Goal: Task Accomplishment & Management: Use online tool/utility

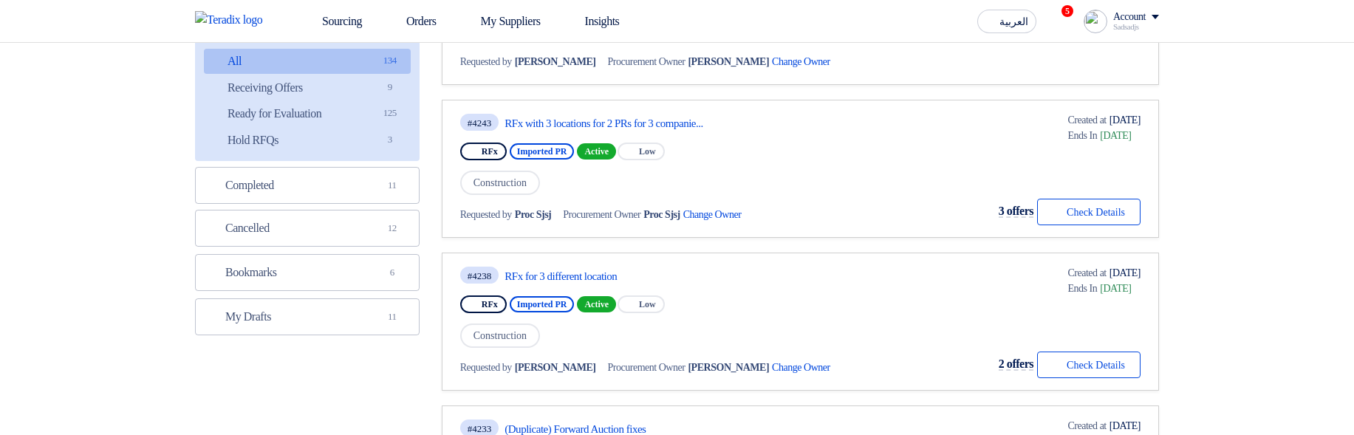
scroll to position [355, 0]
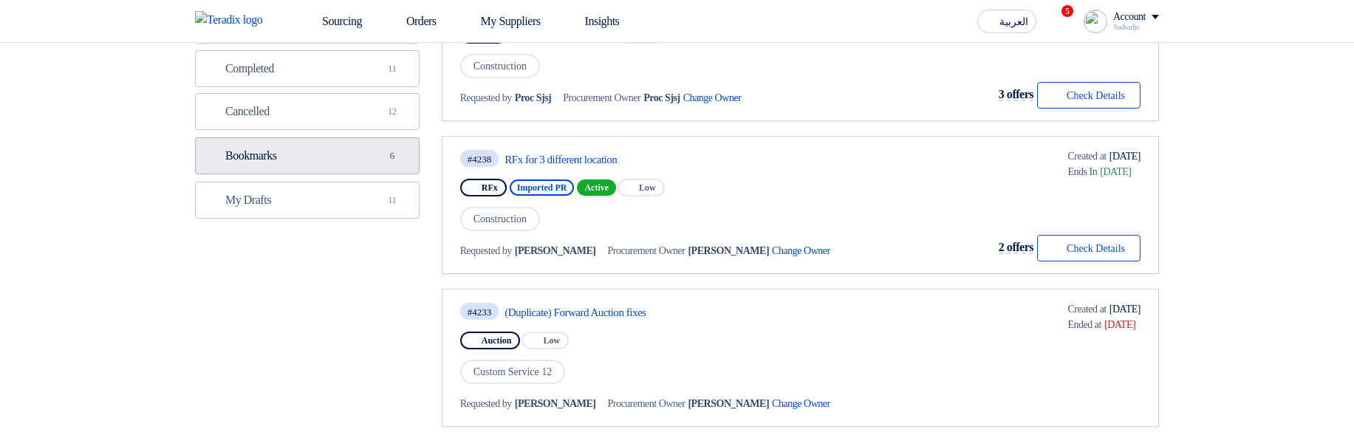
click at [323, 155] on link "Bookmarks Bookmarks 6" at bounding box center [307, 155] width 225 height 37
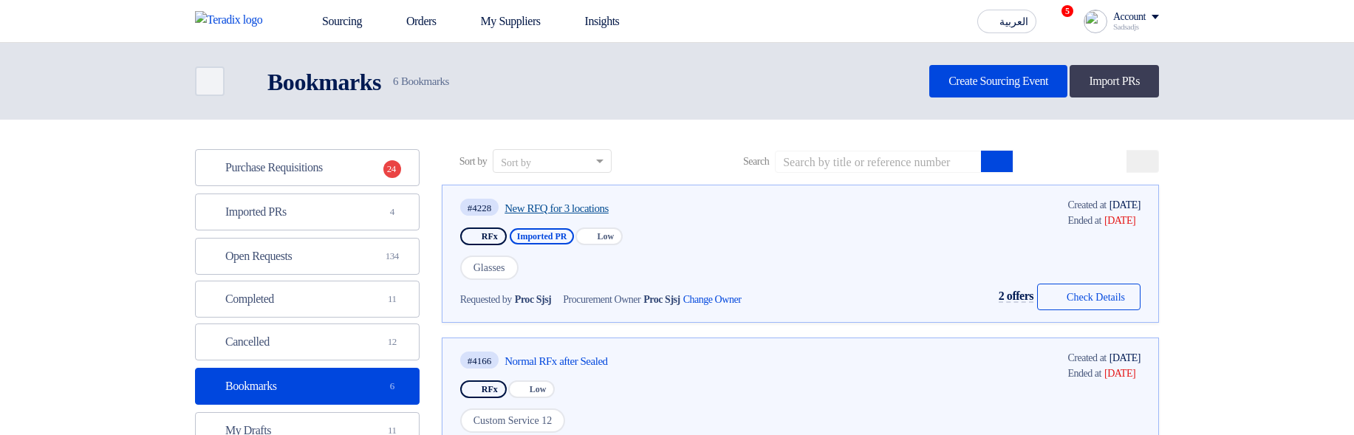
click at [592, 203] on link "New RFQ for 3 locations" at bounding box center [643, 208] width 277 height 13
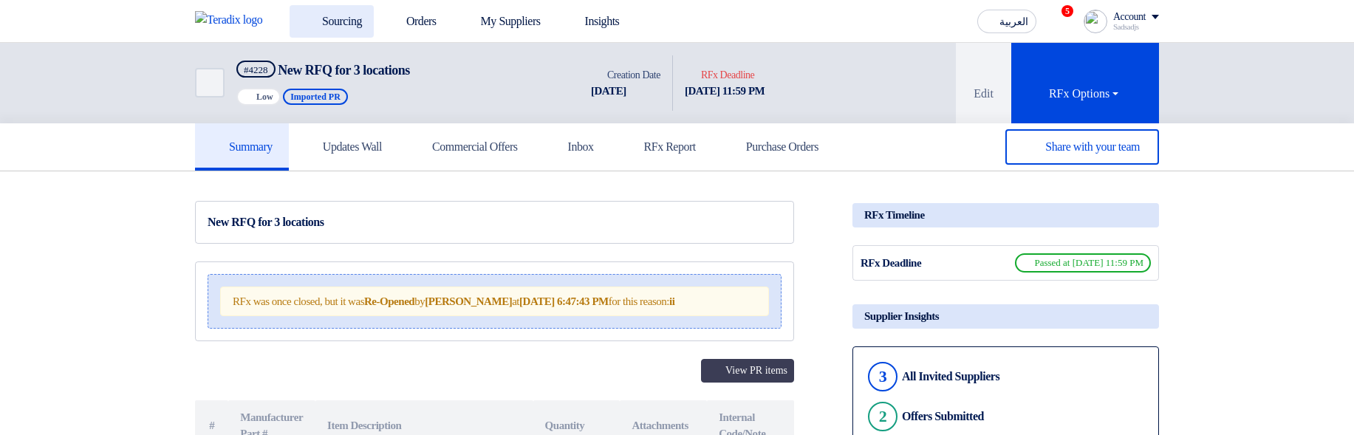
click at [310, 22] on icon at bounding box center [308, 20] width 15 height 15
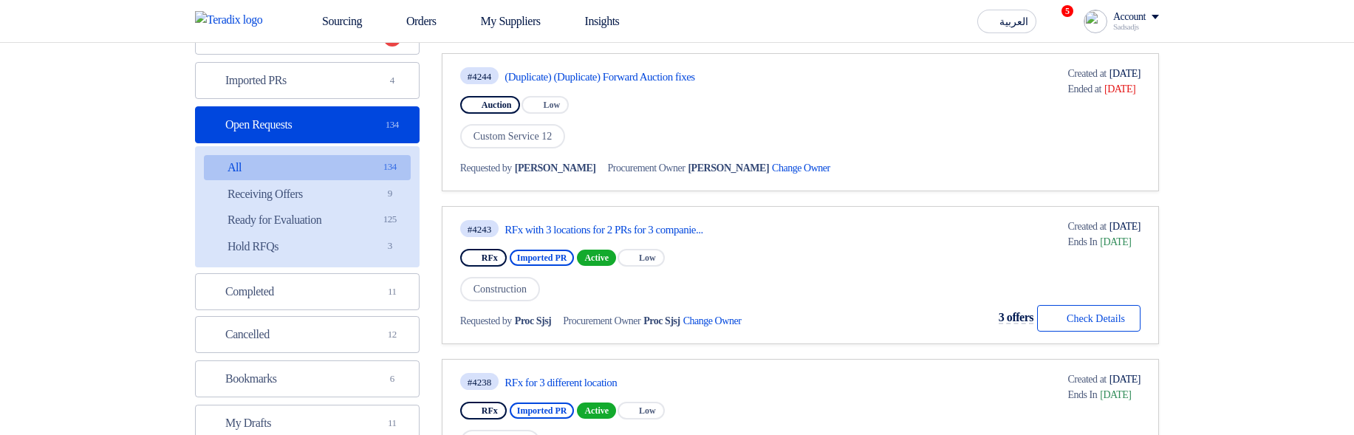
scroll to position [266, 0]
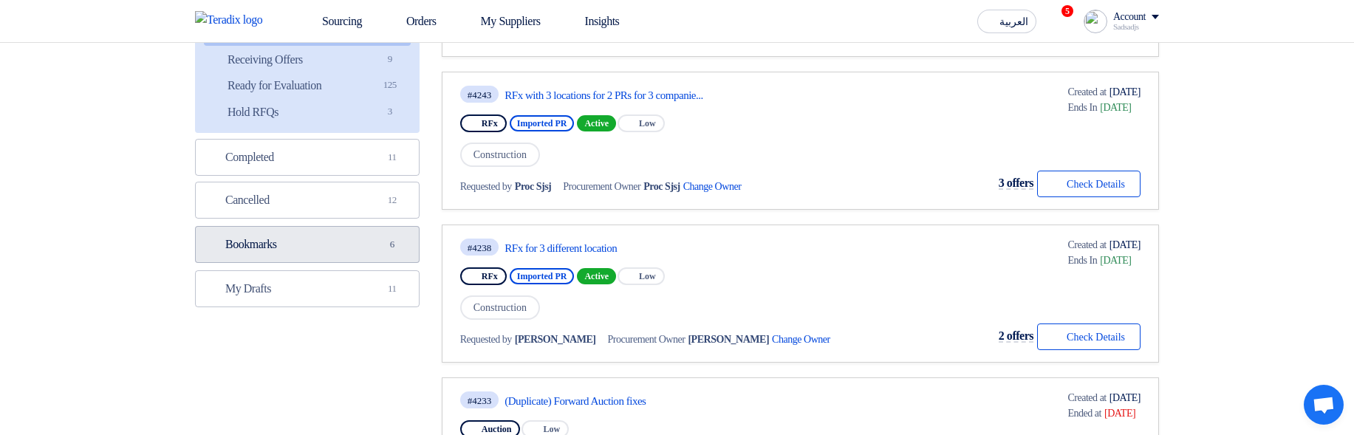
click at [301, 246] on link "Bookmarks Bookmarks 6" at bounding box center [307, 244] width 225 height 37
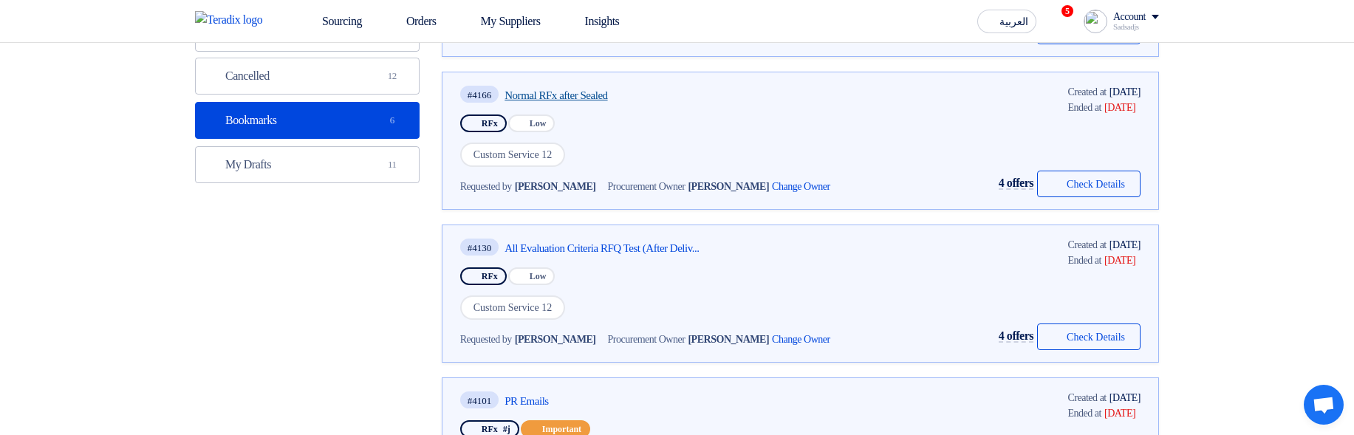
click at [584, 92] on link "Normal RFx after Sealed" at bounding box center [643, 95] width 277 height 13
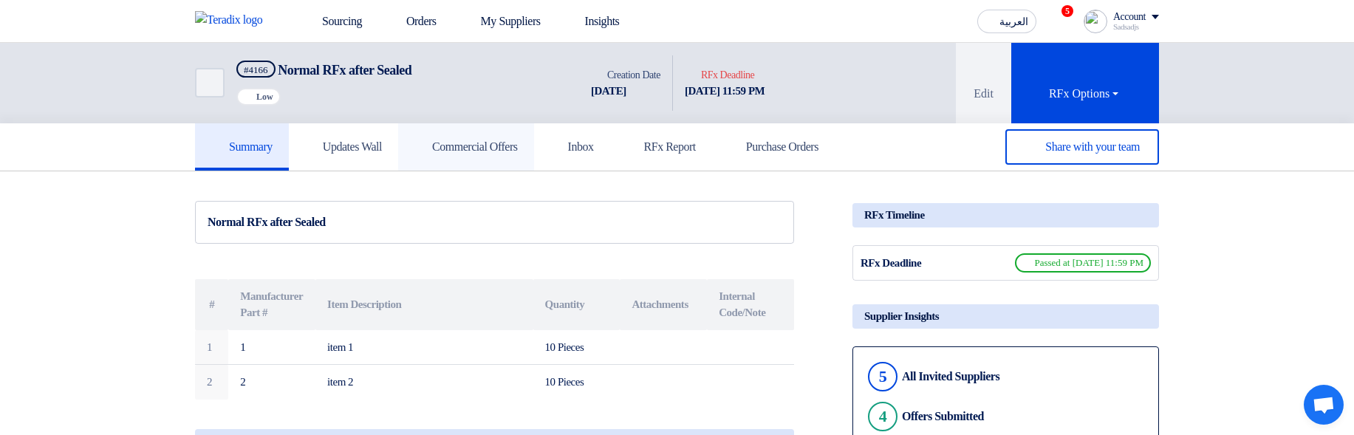
click at [508, 148] on h5 "Commercial Offers" at bounding box center [465, 147] width 103 height 15
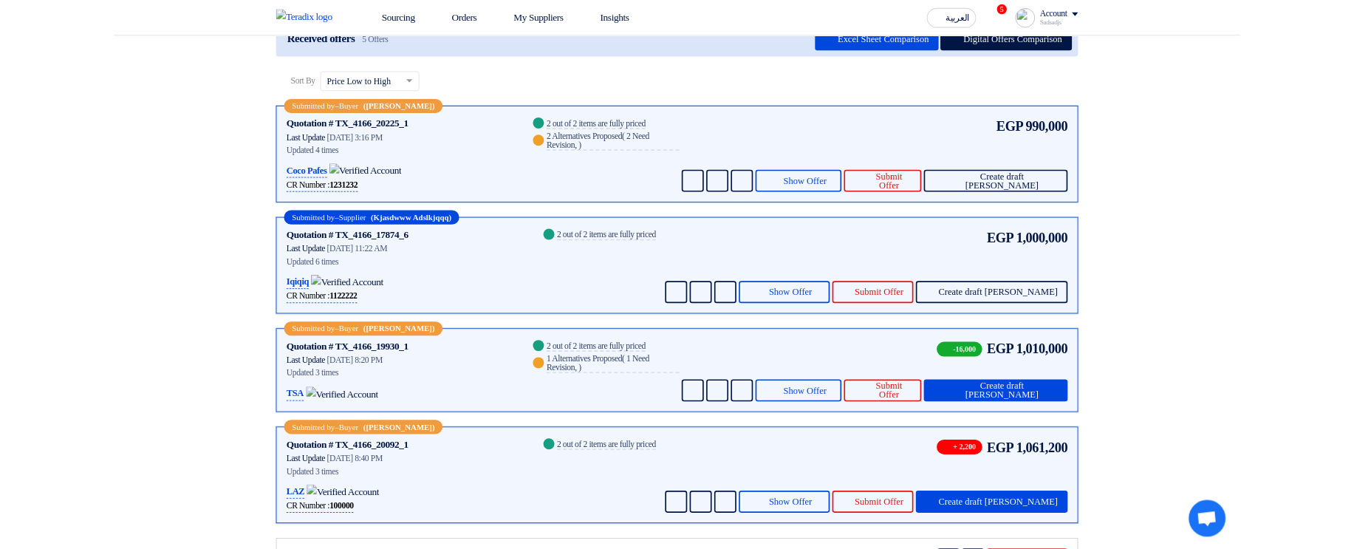
scroll to position [177, 0]
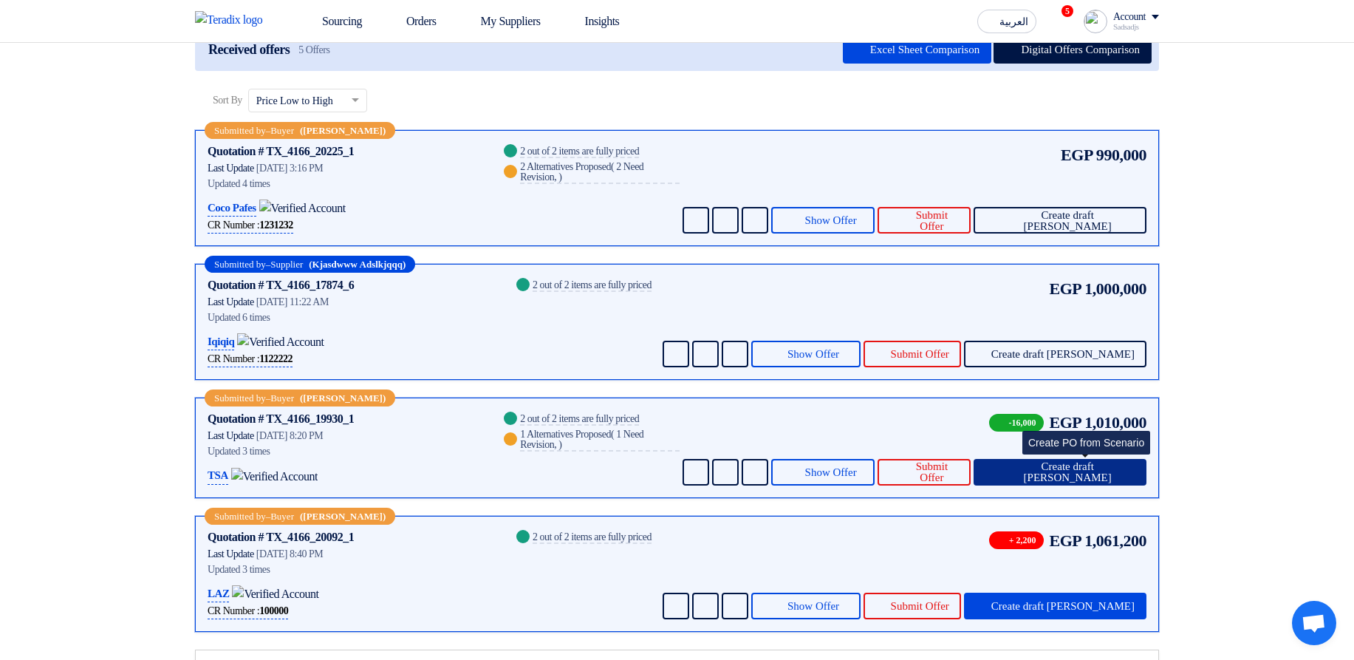
click at [1118, 469] on span "Create draft PO" at bounding box center [1067, 472] width 134 height 22
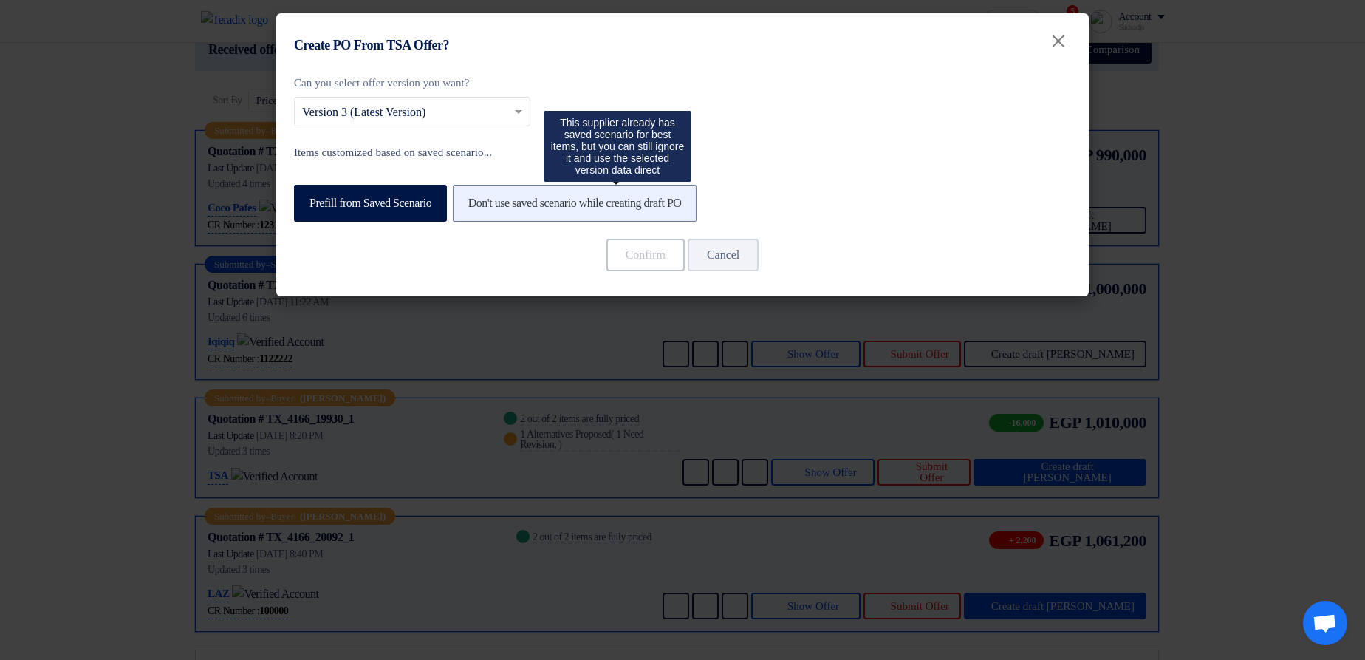
click at [636, 199] on label "Don't use saved scenario while creating draft PO" at bounding box center [575, 203] width 245 height 37
click at [478, 199] on input "Don't use saved scenario while creating draft PO" at bounding box center [473, 202] width 10 height 10
radio input "true"
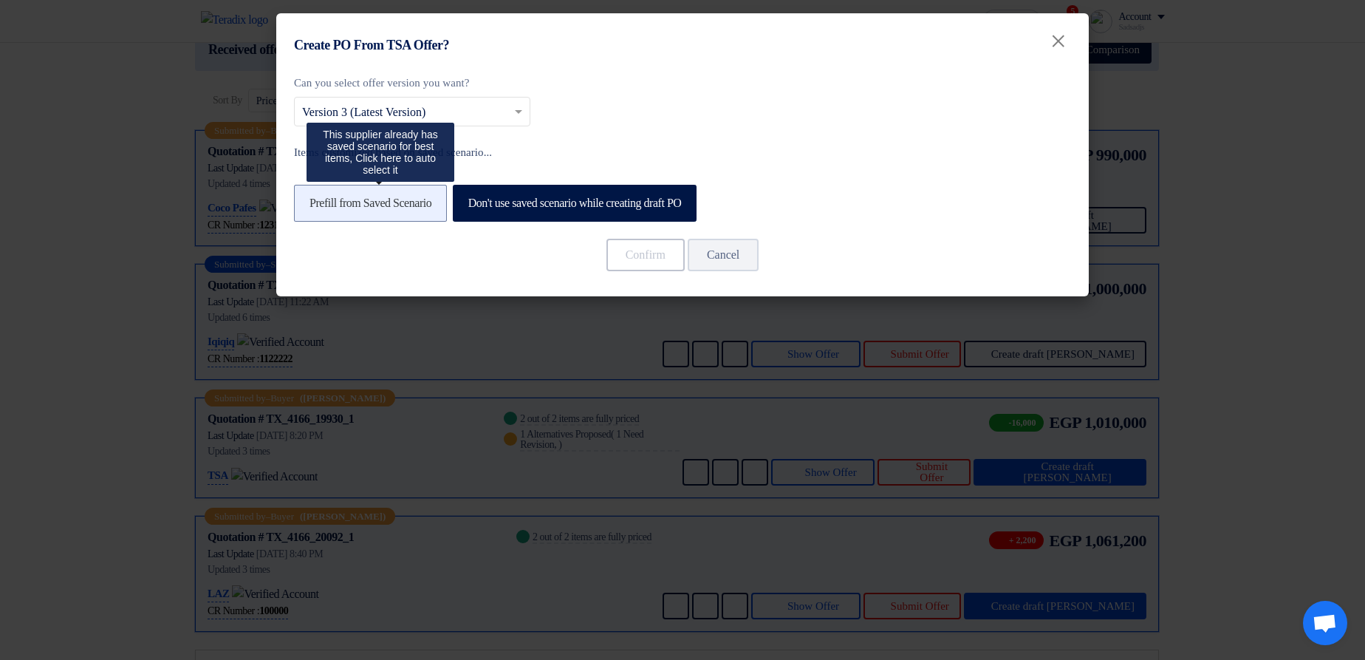
click at [395, 201] on label "Prefill from Saved Scenario" at bounding box center [370, 203] width 153 height 37
click at [319, 201] on input "Prefill from Saved Scenario" at bounding box center [315, 202] width 10 height 10
radio input "true"
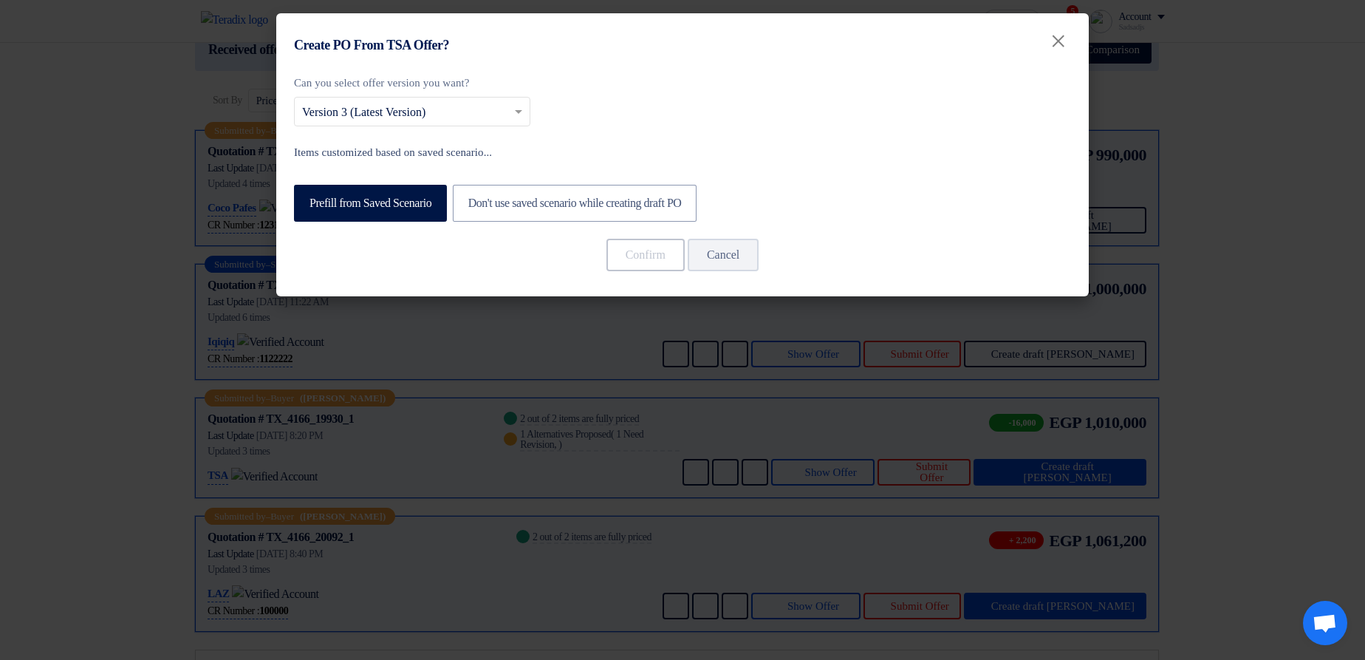
click at [431, 110] on input "text" at bounding box center [404, 113] width 205 height 24
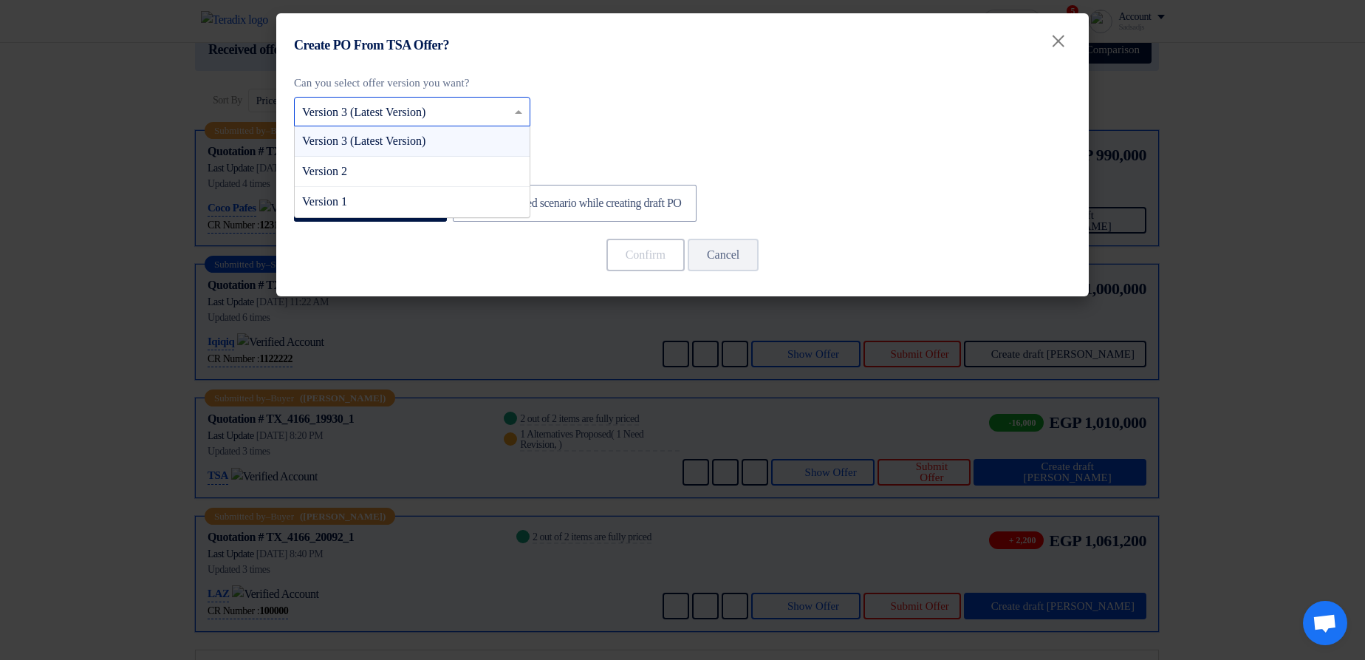
click at [415, 139] on span "Version 3 (Latest Version)" at bounding box center [363, 140] width 123 height 13
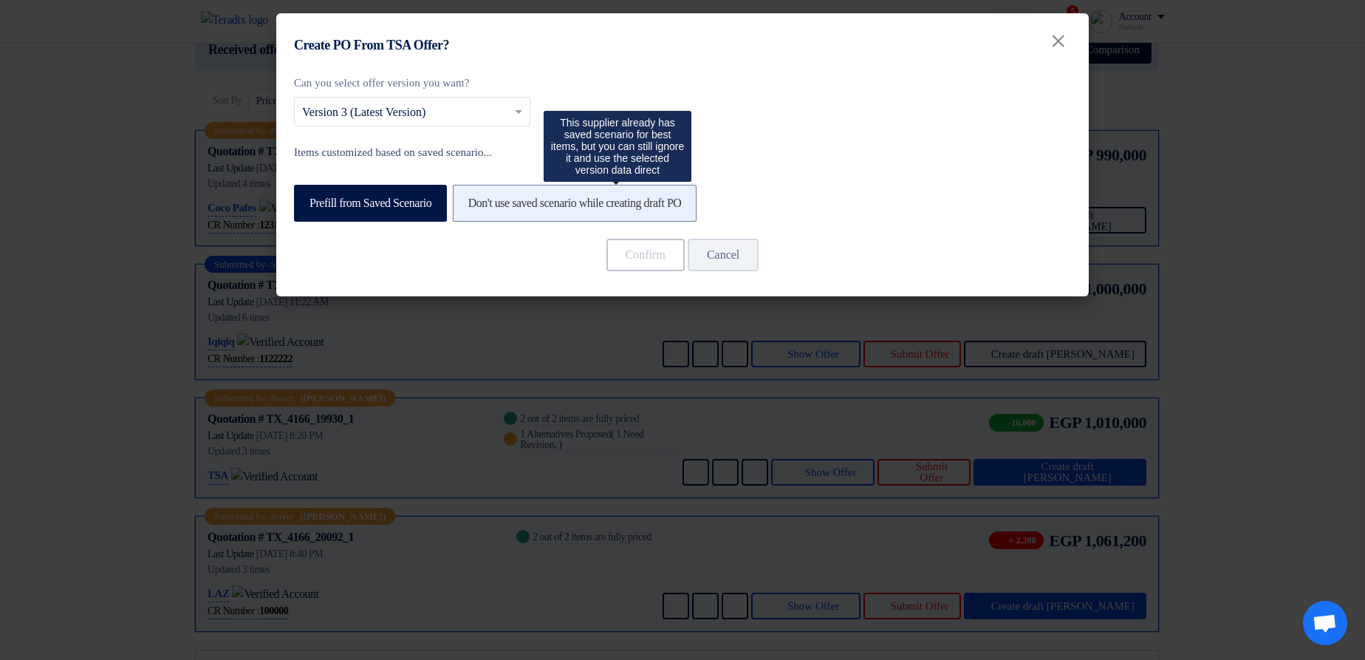
drag, startPoint x: 660, startPoint y: 194, endPoint x: 605, endPoint y: 199, distance: 55.0
click at [660, 194] on label "Don't use saved scenario while creating draft PO" at bounding box center [575, 203] width 245 height 37
click at [478, 197] on input "Don't use saved scenario while creating draft PO" at bounding box center [473, 202] width 10 height 10
radio input "true"
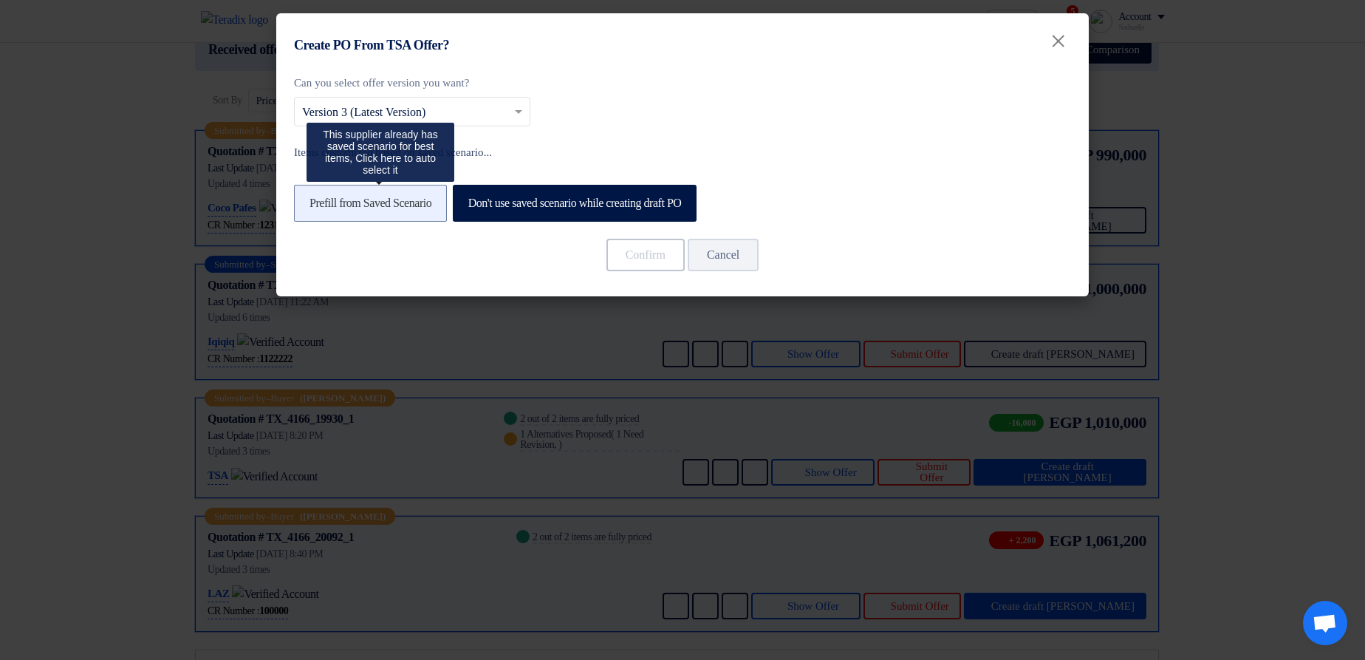
click at [423, 202] on label "Prefill from Saved Scenario" at bounding box center [370, 203] width 153 height 37
click at [319, 202] on input "Prefill from Saved Scenario" at bounding box center [315, 202] width 10 height 10
radio input "true"
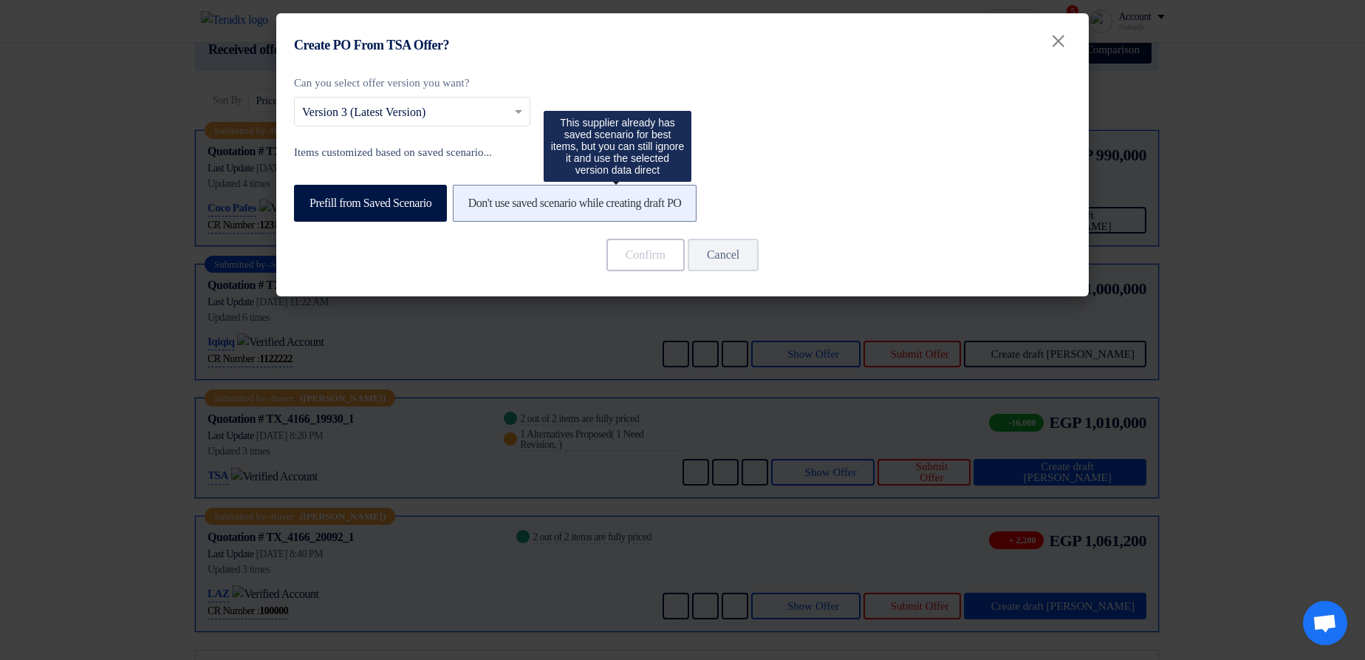
click at [627, 215] on label "Don't use saved scenario while creating draft PO" at bounding box center [575, 203] width 245 height 37
click at [478, 207] on input "Don't use saved scenario while creating draft PO" at bounding box center [473, 202] width 10 height 10
radio input "true"
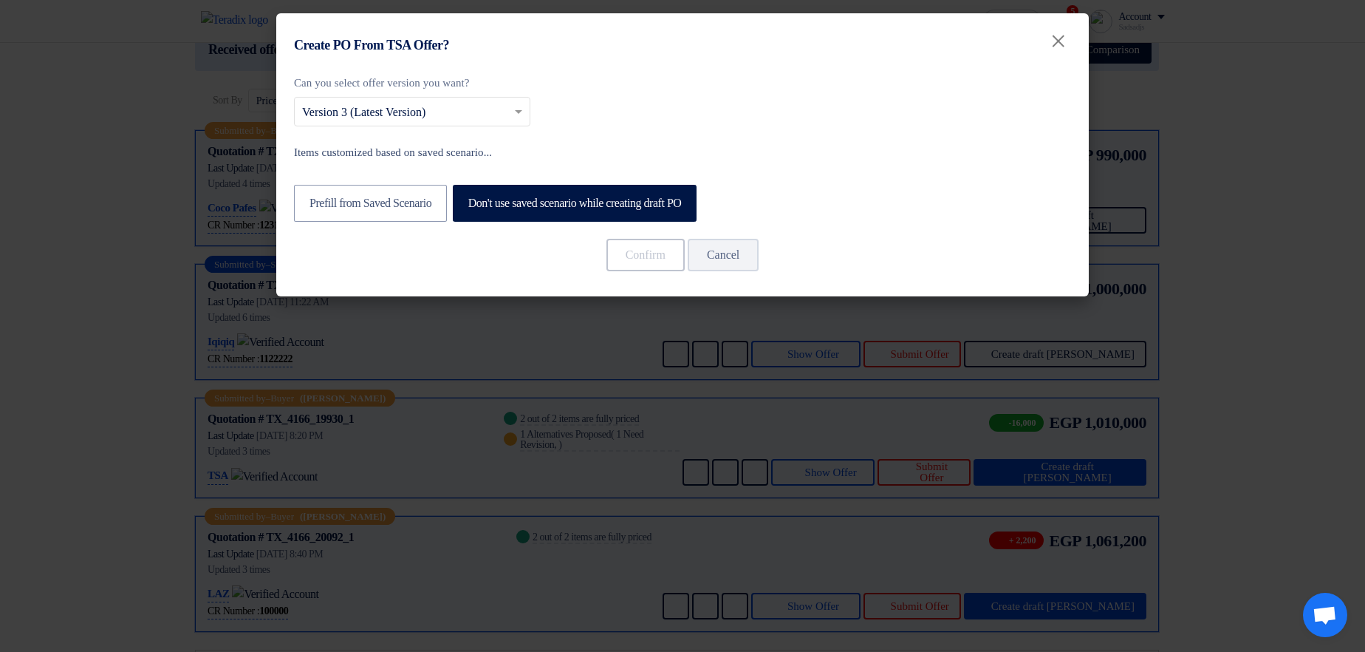
click at [1141, 367] on modal-container "Create PO From TSA Offer? × Can you select offer version you want? Select from …" at bounding box center [682, 326] width 1365 height 652
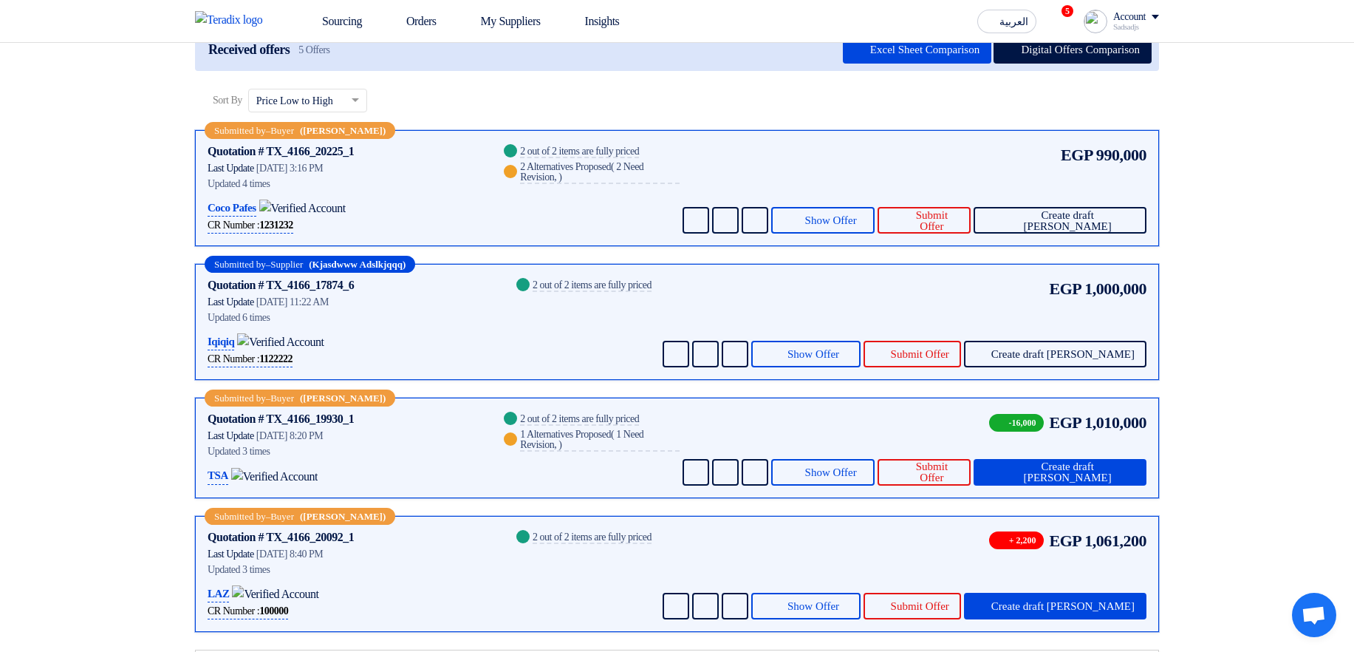
click at [1121, 356] on modal-container "Create PO From TSA Offer? × Can you select offer version you want? Select from …" at bounding box center [677, 326] width 1354 height 652
click at [1113, 356] on span "Create draft PO" at bounding box center [1063, 354] width 143 height 11
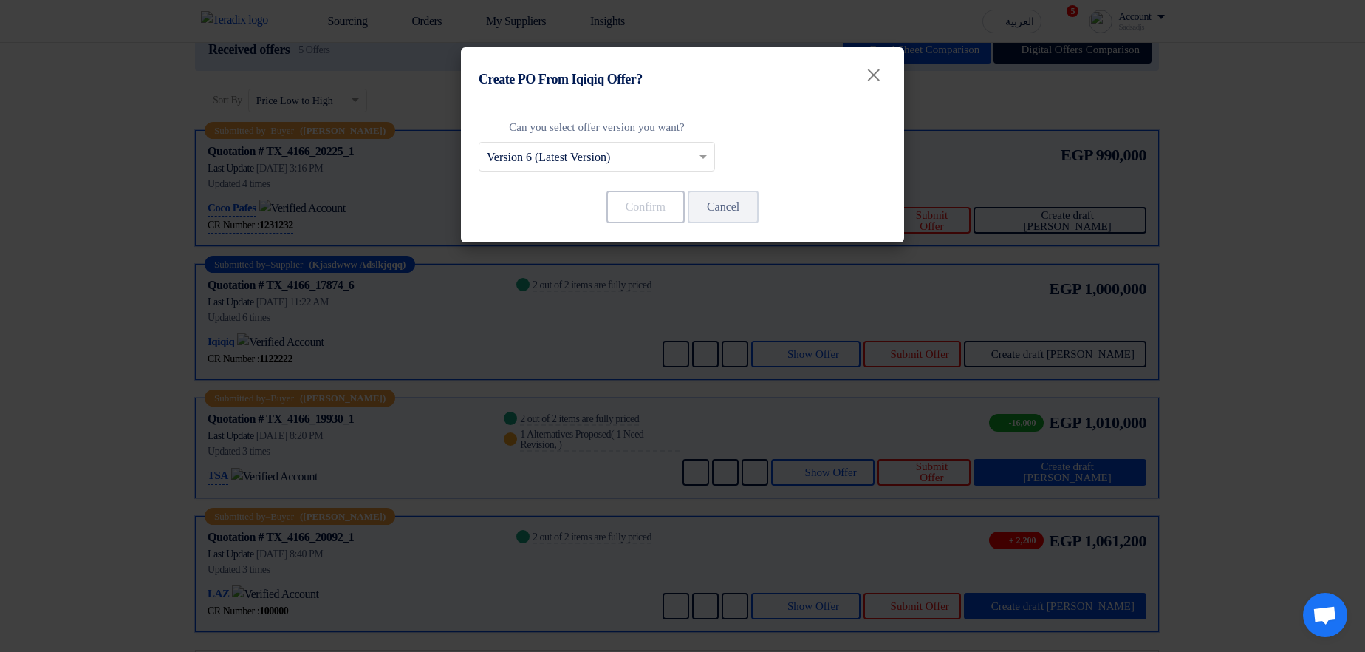
click at [579, 146] on input "text" at bounding box center [589, 158] width 205 height 24
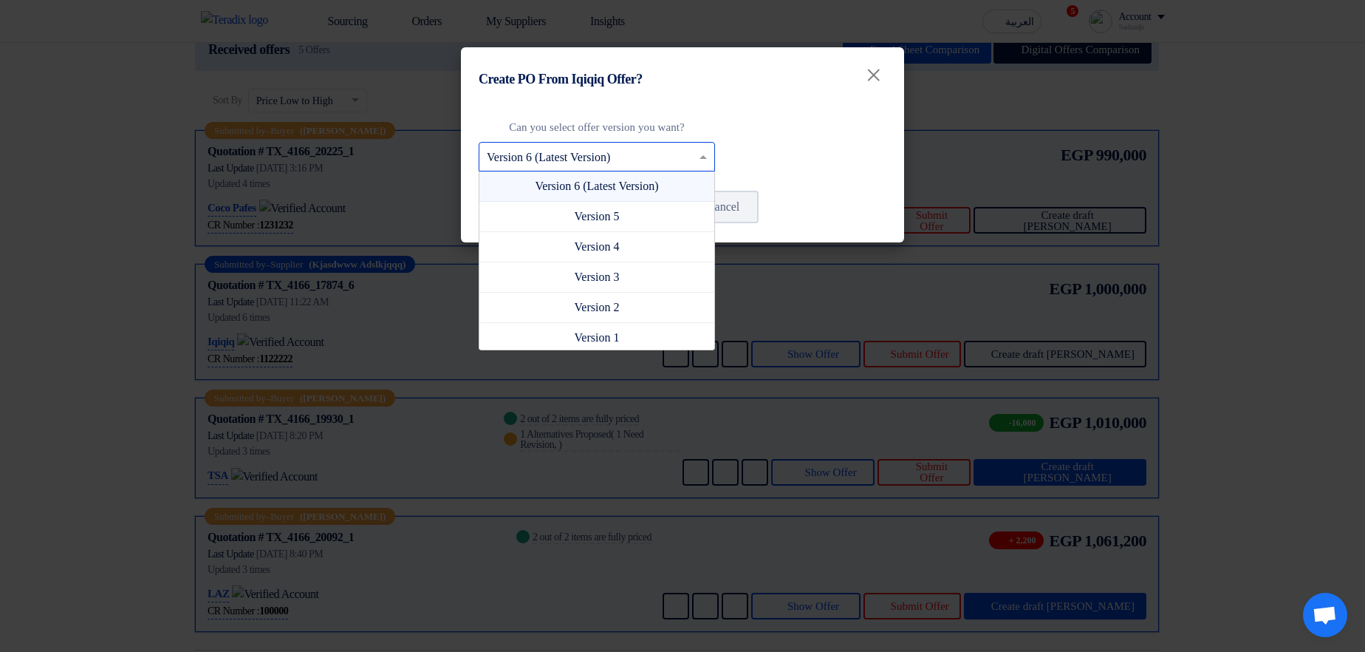
click at [759, 145] on div "Can you select offer version you want? Select from offer versions × Version 6 (…" at bounding box center [683, 145] width 408 height 52
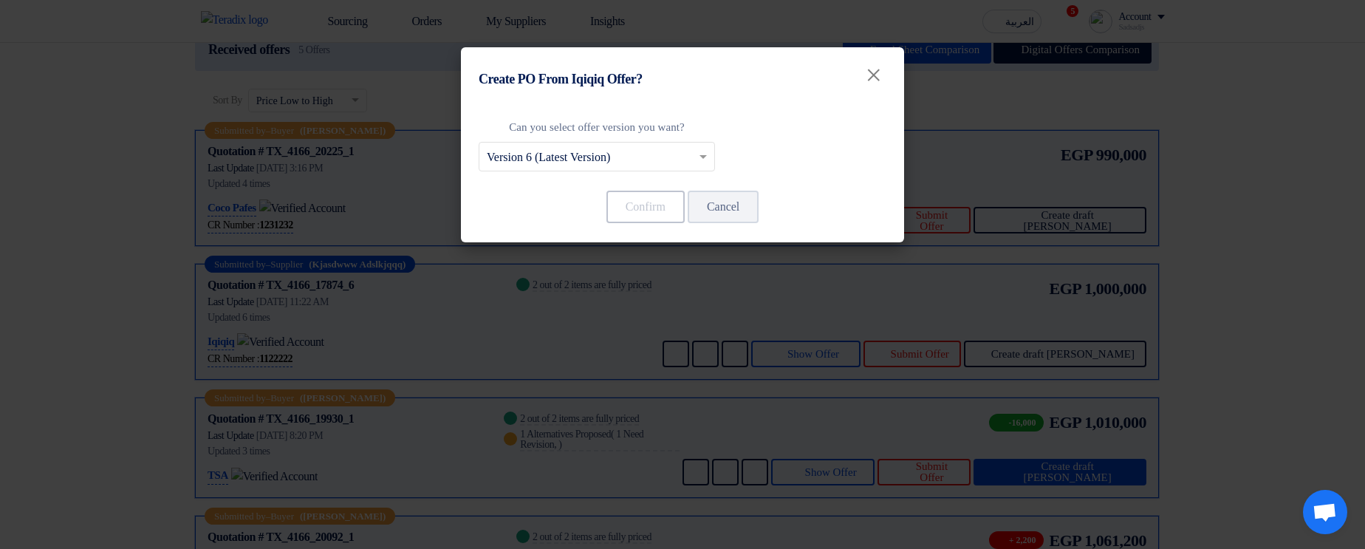
click at [830, 321] on modal-container "Create PO From Iqiqiq Offer? × Can you select offer version you want? Select fr…" at bounding box center [682, 274] width 1365 height 549
